Goal: Task Accomplishment & Management: Manage account settings

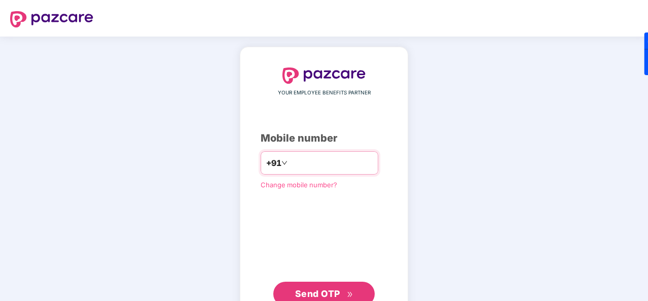
type input "**********"
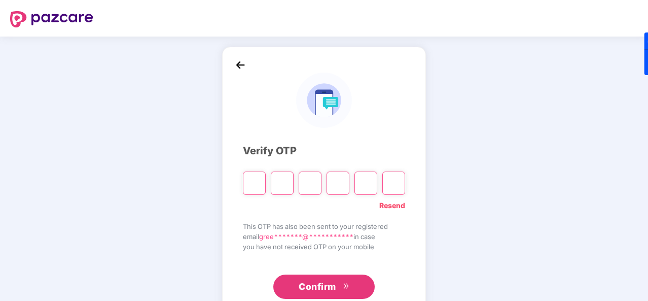
type input "*"
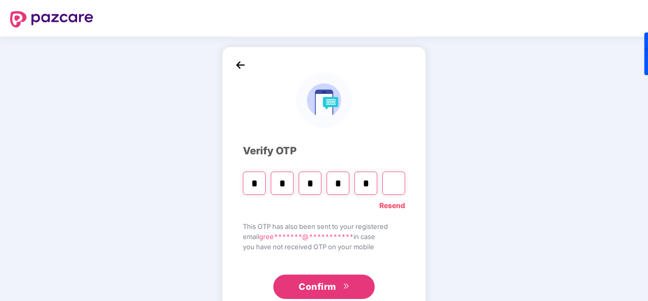
type input "*"
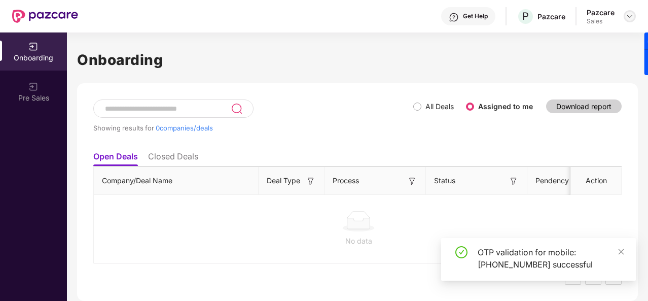
click at [630, 19] on img at bounding box center [629, 16] width 8 height 8
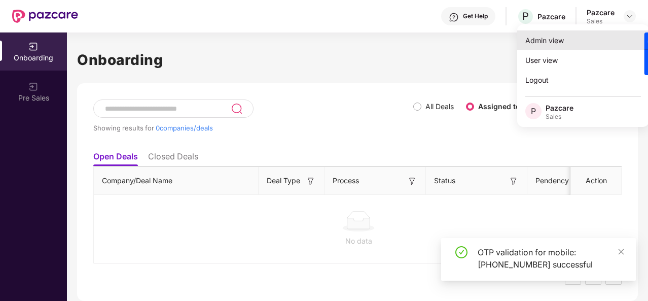
click at [602, 34] on div "Admin view" at bounding box center [583, 40] width 132 height 20
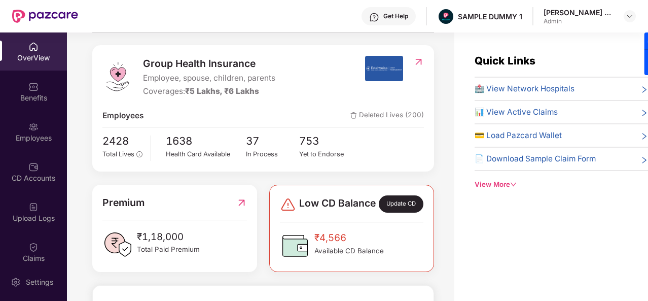
scroll to position [118, 0]
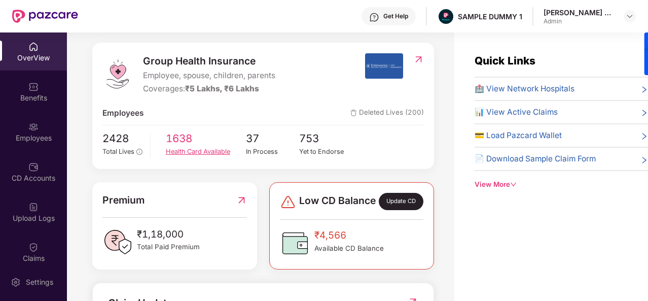
click at [189, 152] on div "Health Card Available" at bounding box center [206, 151] width 80 height 10
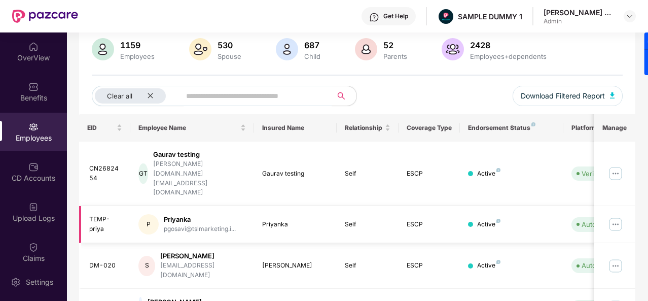
scroll to position [0, 101]
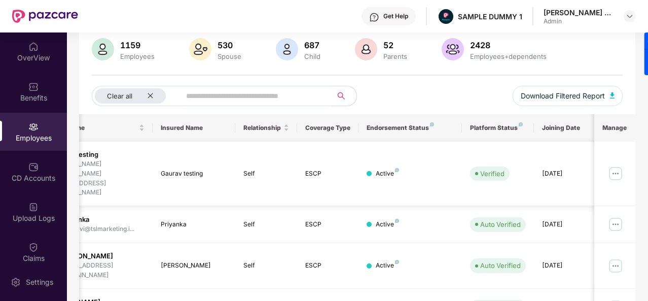
click at [614, 165] on img at bounding box center [615, 173] width 16 height 16
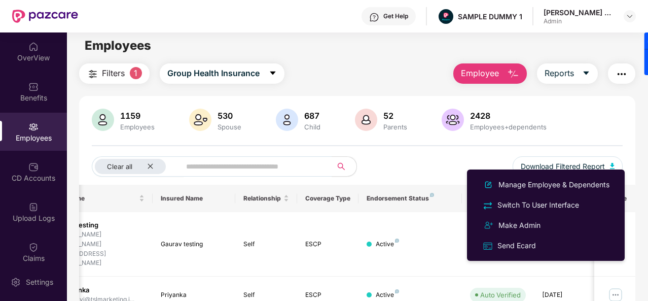
scroll to position [4, 0]
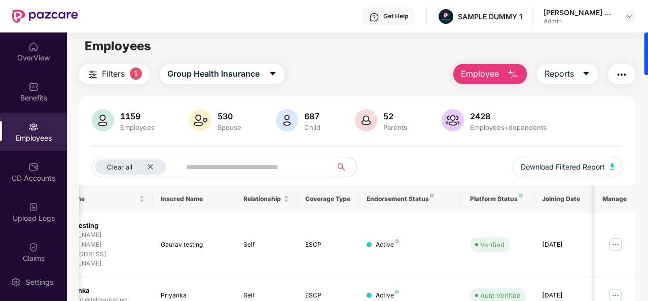
click at [34, 135] on div "Employees" at bounding box center [33, 138] width 67 height 10
click at [39, 55] on div "OverView" at bounding box center [33, 58] width 67 height 10
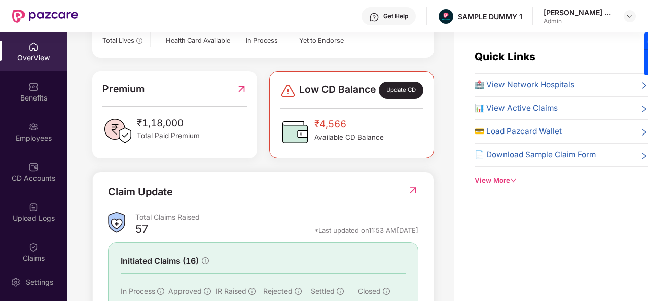
scroll to position [203, 0]
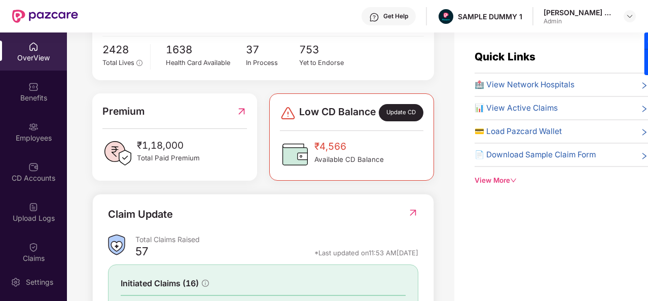
click at [488, 84] on span "🏥 View Network Hospitals" at bounding box center [524, 85] width 100 height 12
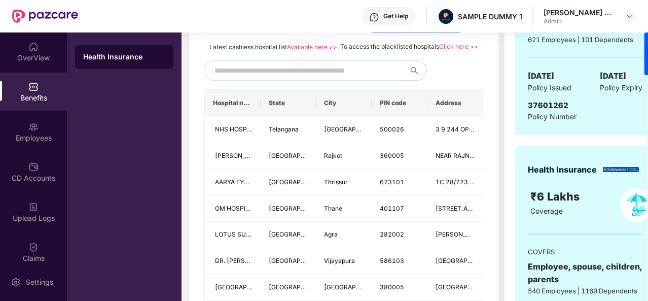
scroll to position [251, 0]
click at [305, 78] on input "text" at bounding box center [300, 69] width 173 height 15
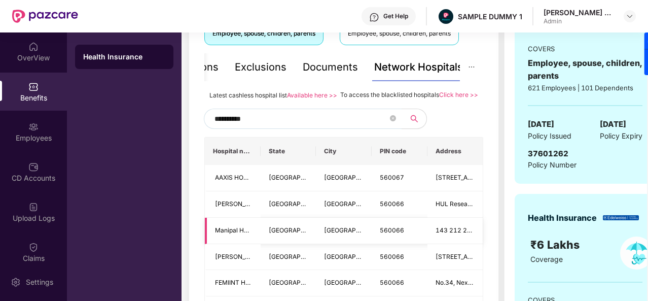
scroll to position [202, 0]
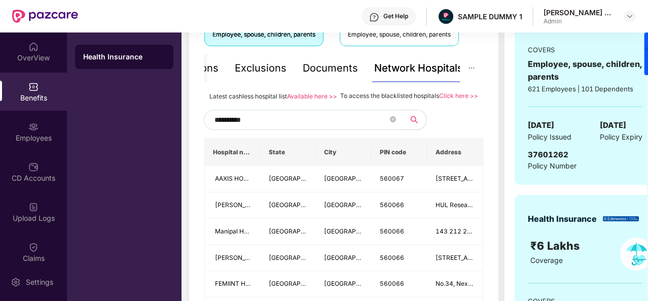
type input "**********"
click at [335, 66] on div "Documents" at bounding box center [330, 68] width 55 height 16
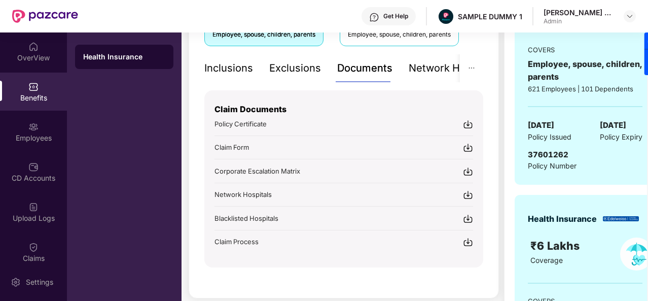
click at [238, 70] on div "Inclusions" at bounding box center [228, 68] width 49 height 16
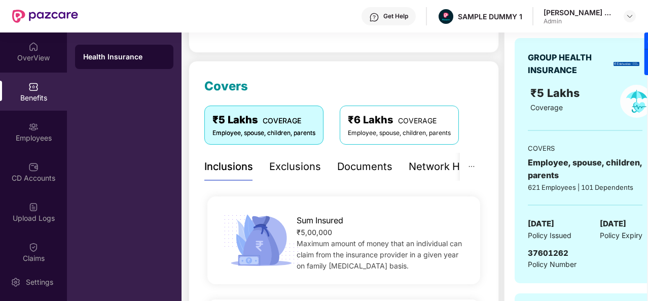
scroll to position [103, 0]
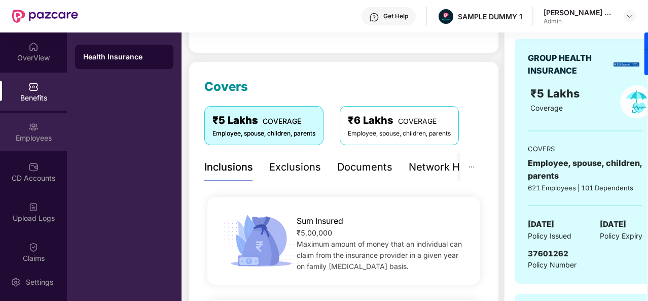
click at [23, 128] on div "Employees" at bounding box center [33, 132] width 67 height 38
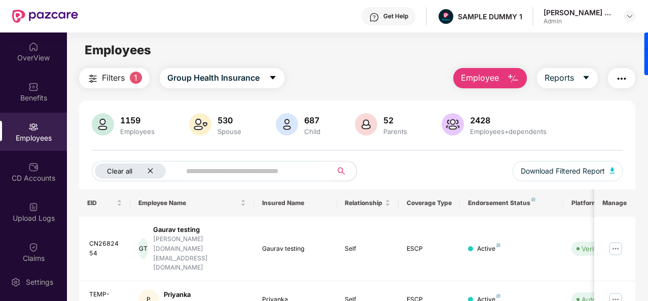
click at [153, 173] on div "Clear all" at bounding box center [130, 170] width 71 height 15
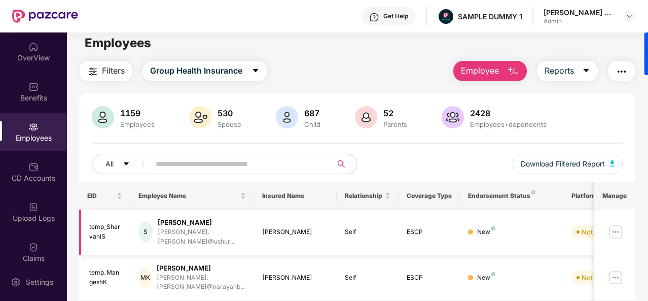
scroll to position [3, 0]
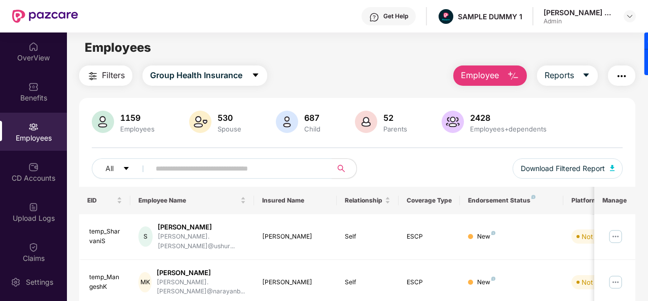
click at [512, 78] on img "button" at bounding box center [513, 76] width 12 height 12
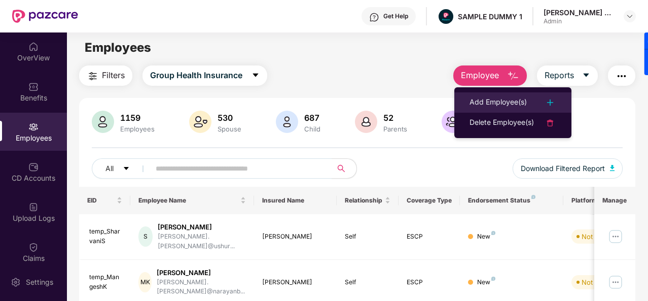
click at [510, 93] on li "Add Employee(s)" at bounding box center [512, 102] width 117 height 20
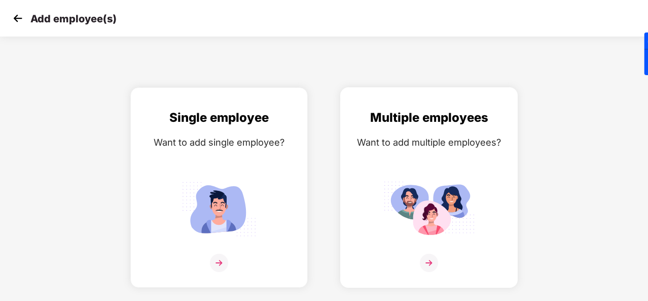
click at [423, 249] on div "Multiple employees Want to add multiple employees?" at bounding box center [429, 196] width 156 height 176
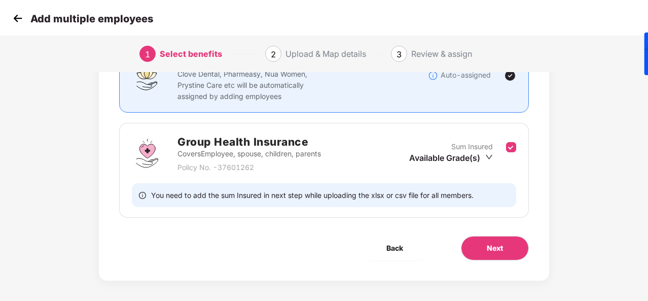
scroll to position [107, 0]
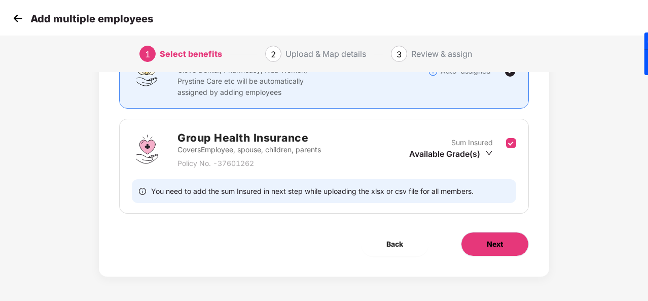
click at [482, 247] on button "Next" at bounding box center [495, 244] width 68 height 24
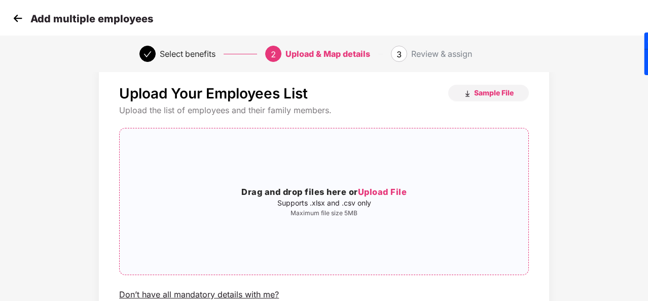
scroll to position [18, 0]
click at [22, 16] on img at bounding box center [17, 18] width 15 height 15
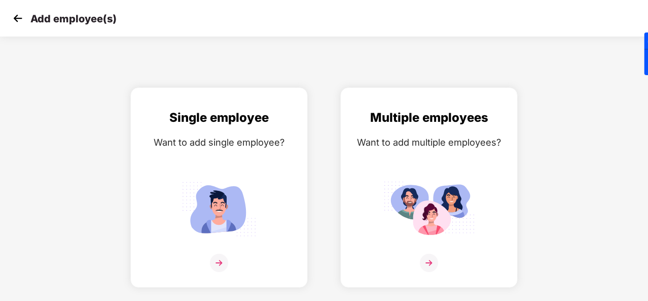
click at [16, 18] on img at bounding box center [17, 18] width 15 height 15
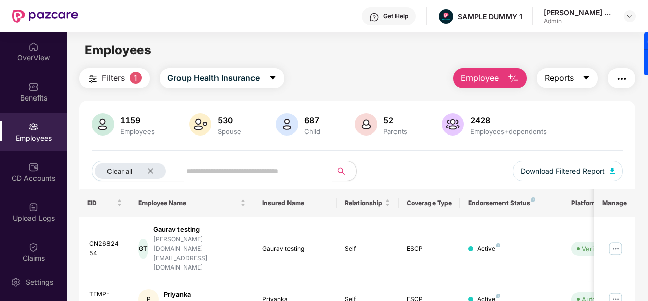
click at [583, 80] on icon "caret-down" at bounding box center [586, 77] width 8 height 8
click at [416, 70] on div "Filters 1 Group Health Insurance Employee Reports" at bounding box center [357, 78] width 556 height 20
click at [32, 183] on div "CD Accounts" at bounding box center [33, 172] width 67 height 38
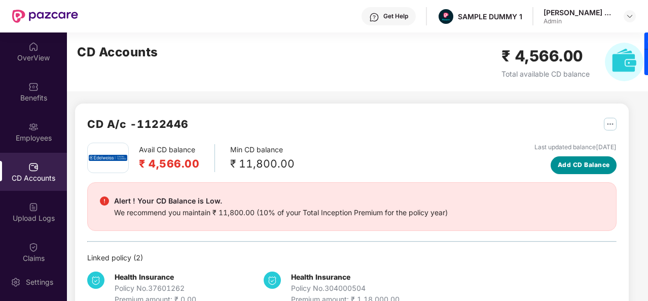
click at [575, 171] on button "Add CD Balance" at bounding box center [583, 165] width 66 height 18
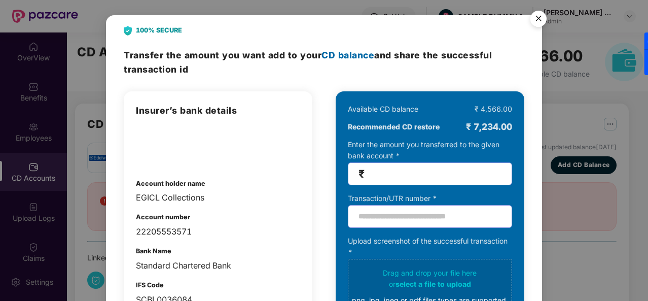
click at [538, 18] on img "Close" at bounding box center [538, 20] width 28 height 28
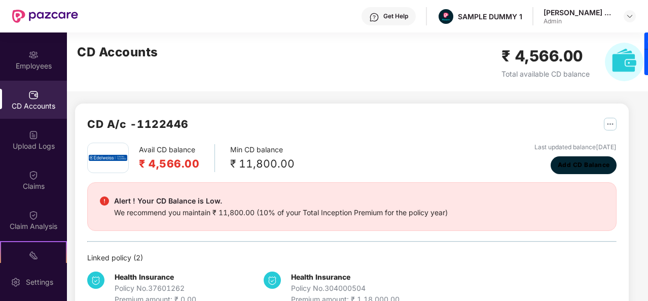
scroll to position [87, 0]
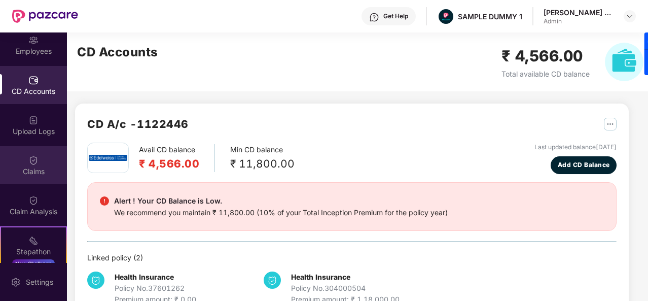
click at [40, 182] on div "Claims" at bounding box center [33, 165] width 67 height 38
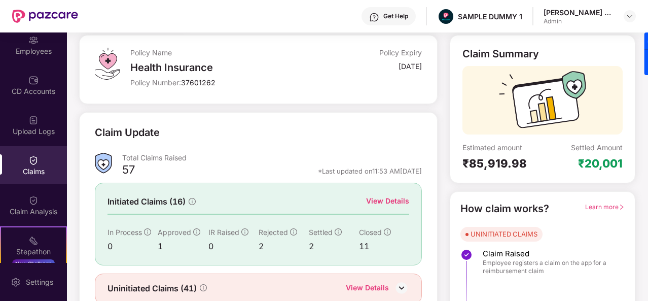
scroll to position [55, 0]
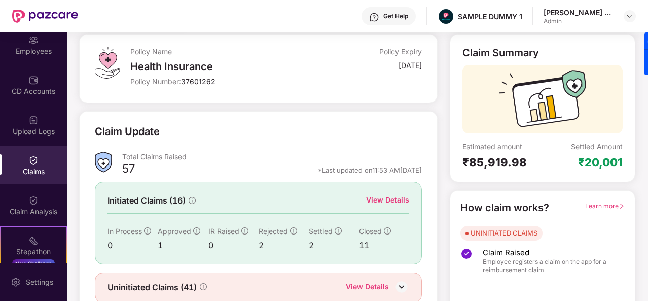
click at [388, 197] on div "View Details" at bounding box center [387, 199] width 43 height 11
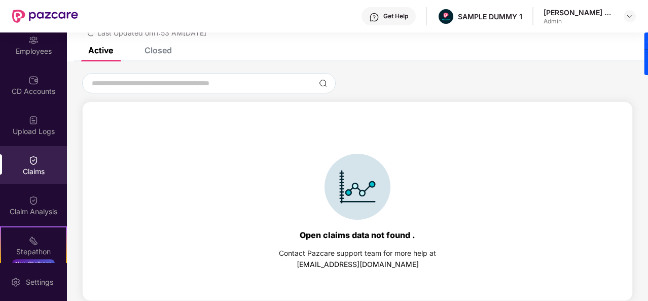
click at [156, 46] on div "List of Initiated Claims Last Updated on 11:53 AM[DATE]" at bounding box center [357, 18] width 581 height 58
click at [156, 50] on div "Closed" at bounding box center [157, 50] width 27 height 10
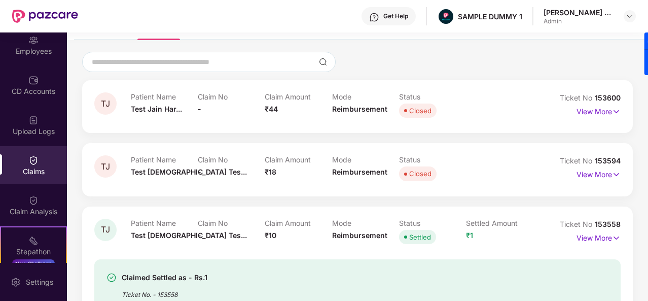
scroll to position [62, 0]
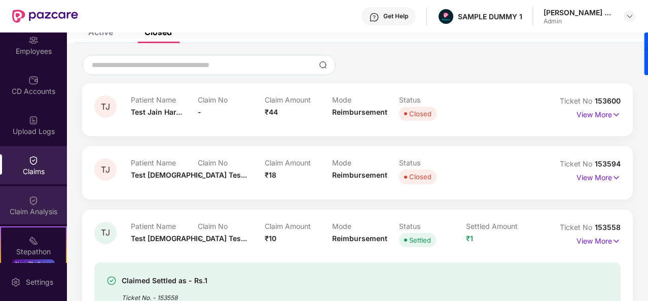
click at [50, 195] on div "Claim Analysis" at bounding box center [33, 205] width 67 height 38
